Goal: Check status: Check status

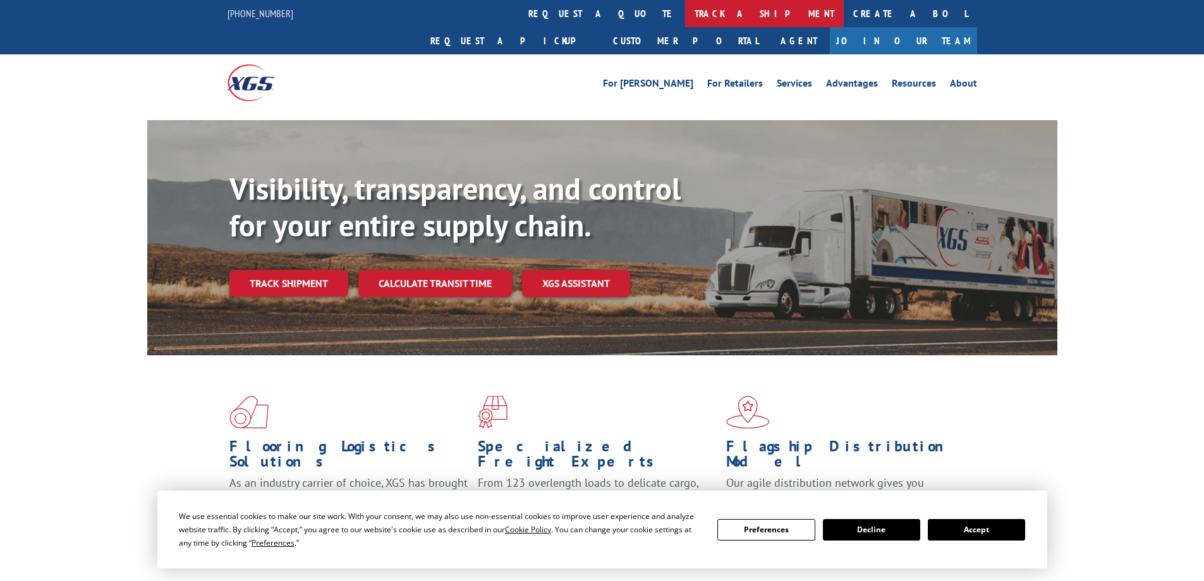
click at [685, 9] on link "track a shipment" at bounding box center [764, 13] width 159 height 27
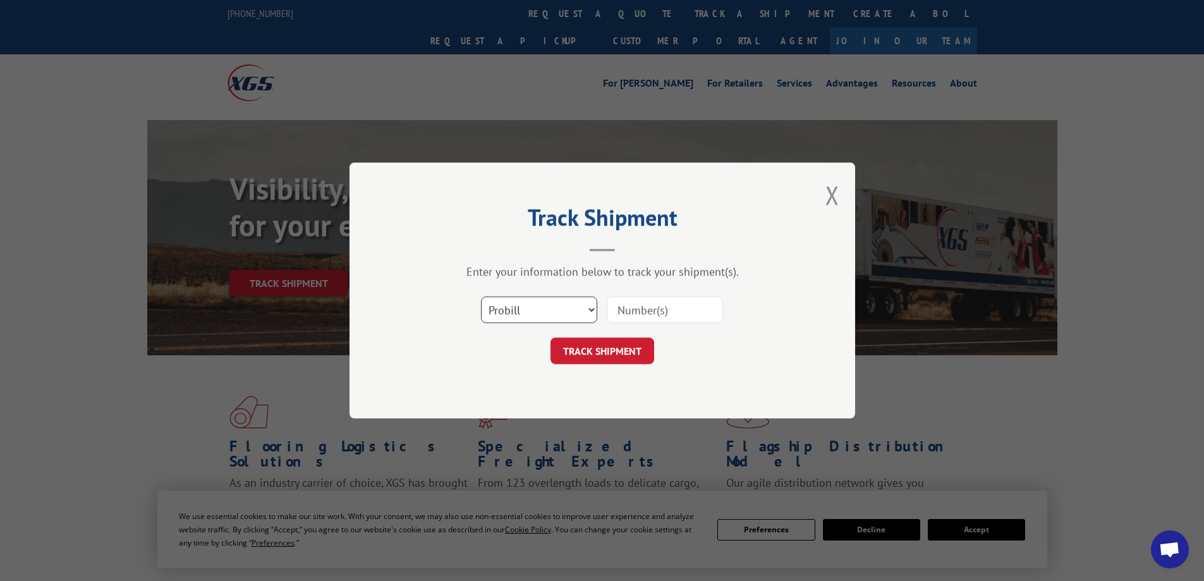
click at [561, 297] on select "Select category... Probill BOL PO" at bounding box center [539, 309] width 116 height 27
select select "po"
click at [481, 296] on select "Select category... Probill BOL PO" at bounding box center [539, 309] width 116 height 27
click at [642, 311] on input at bounding box center [665, 309] width 116 height 27
type input "78068-1"
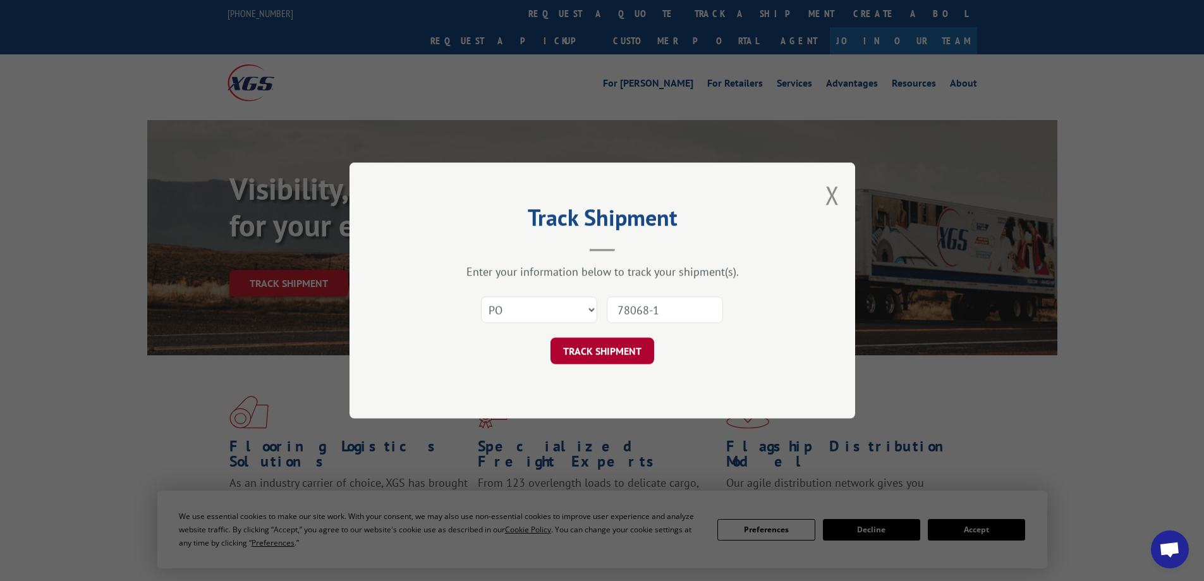
click at [645, 353] on button "TRACK SHIPMENT" at bounding box center [602, 350] width 104 height 27
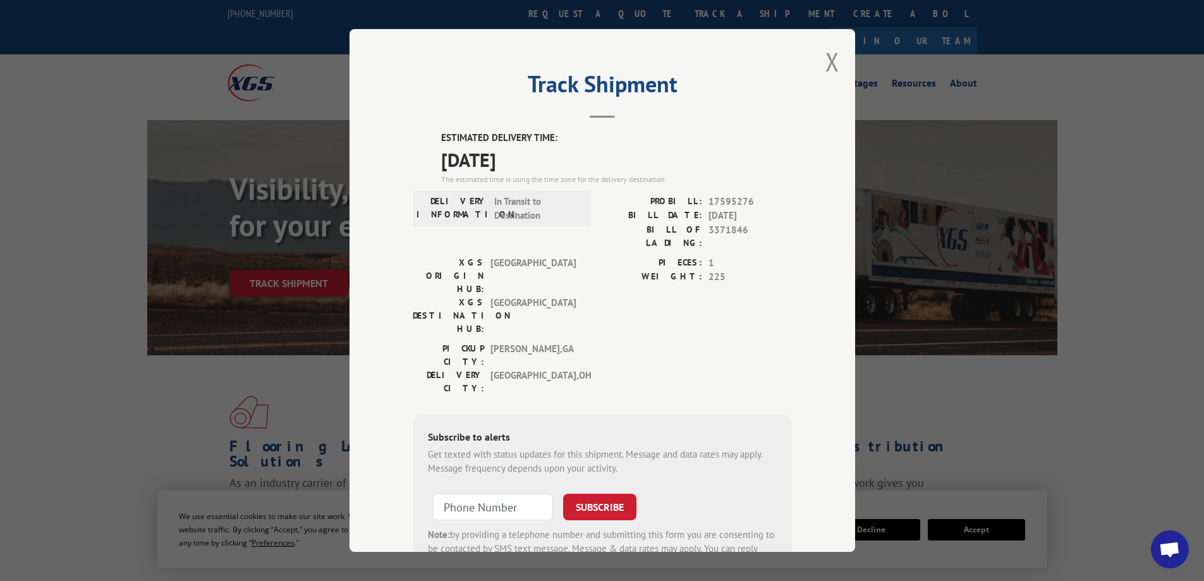
click at [960, 397] on div "Track Shipment ESTIMATED DELIVERY TIME: [DATE] The estimated time is using the …" at bounding box center [602, 290] width 1204 height 581
click at [829, 64] on button "Close modal" at bounding box center [832, 61] width 14 height 33
